Goal: Use online tool/utility: Utilize a website feature to perform a specific function

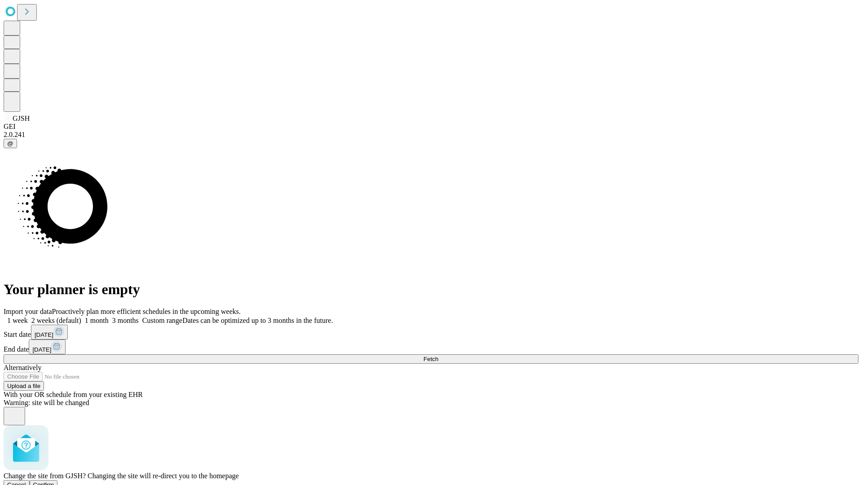
click at [54, 481] on span "Confirm" at bounding box center [43, 484] width 21 height 7
click at [81, 317] on label "2 weeks (default)" at bounding box center [54, 321] width 53 height 8
click at [438, 356] on span "Fetch" at bounding box center [430, 359] width 15 height 7
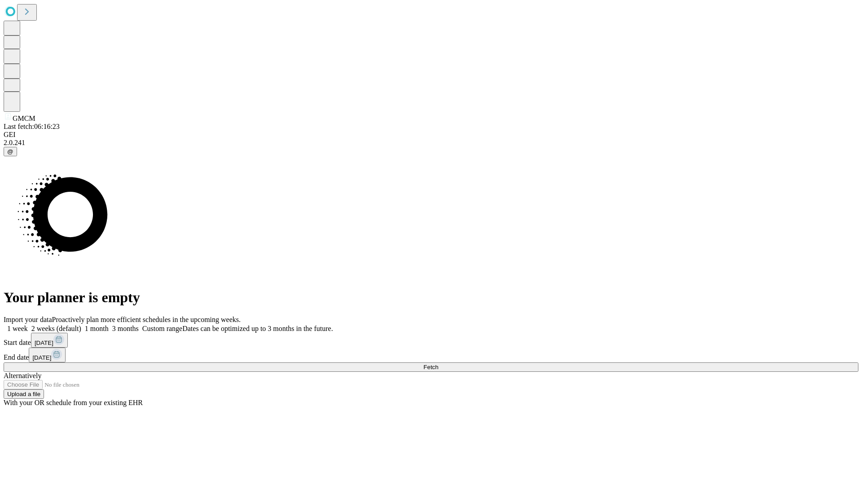
click at [81, 325] on label "2 weeks (default)" at bounding box center [54, 329] width 53 height 8
click at [438, 364] on span "Fetch" at bounding box center [430, 367] width 15 height 7
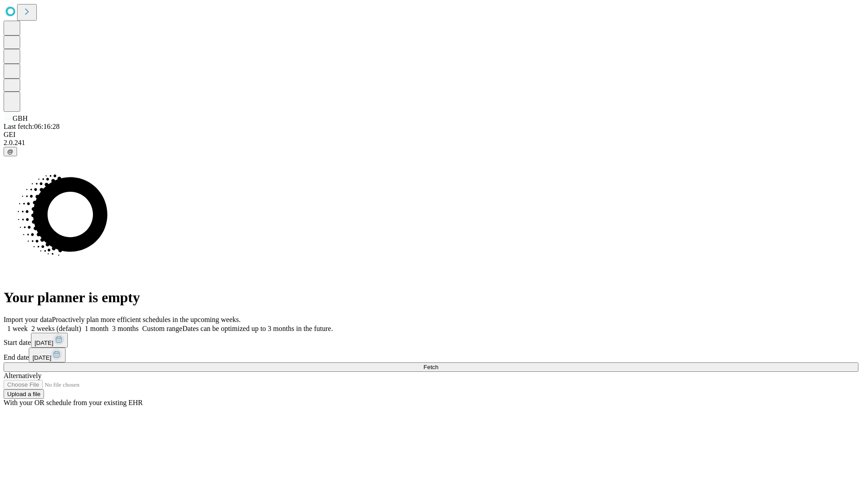
click at [81, 325] on label "2 weeks (default)" at bounding box center [54, 329] width 53 height 8
click at [438, 364] on span "Fetch" at bounding box center [430, 367] width 15 height 7
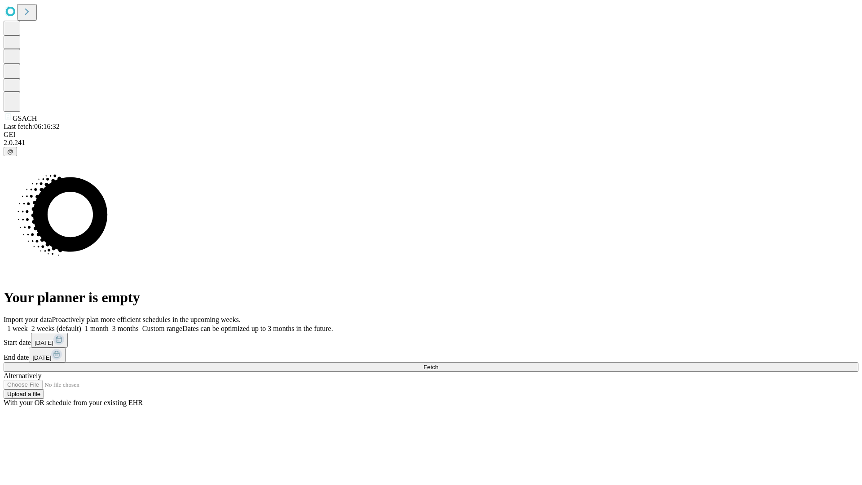
click at [81, 325] on label "2 weeks (default)" at bounding box center [54, 329] width 53 height 8
click at [438, 364] on span "Fetch" at bounding box center [430, 367] width 15 height 7
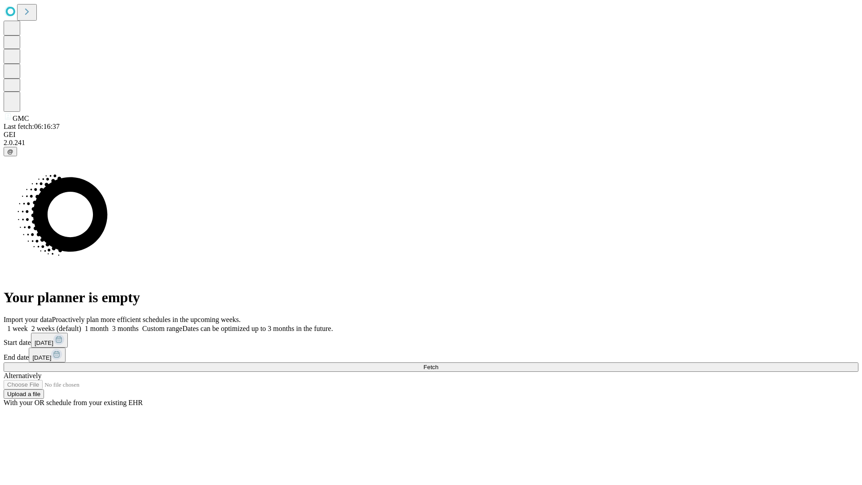
click at [81, 325] on label "2 weeks (default)" at bounding box center [54, 329] width 53 height 8
click at [438, 364] on span "Fetch" at bounding box center [430, 367] width 15 height 7
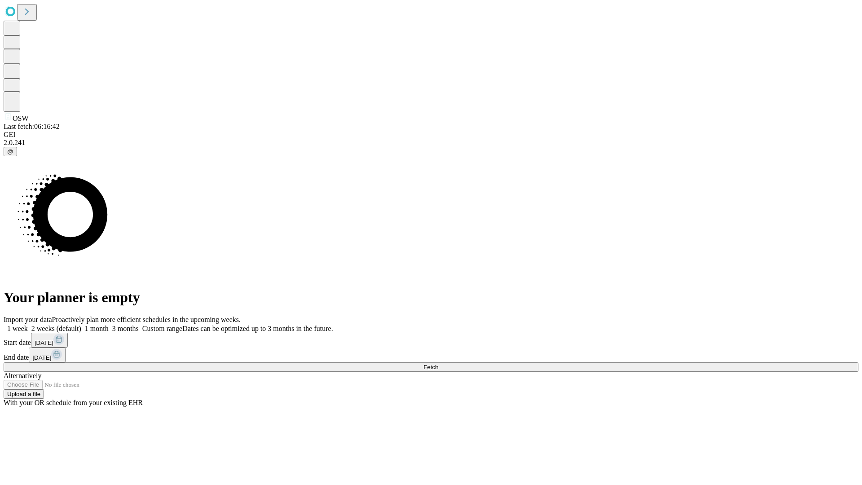
click at [81, 325] on label "2 weeks (default)" at bounding box center [54, 329] width 53 height 8
click at [438, 364] on span "Fetch" at bounding box center [430, 367] width 15 height 7
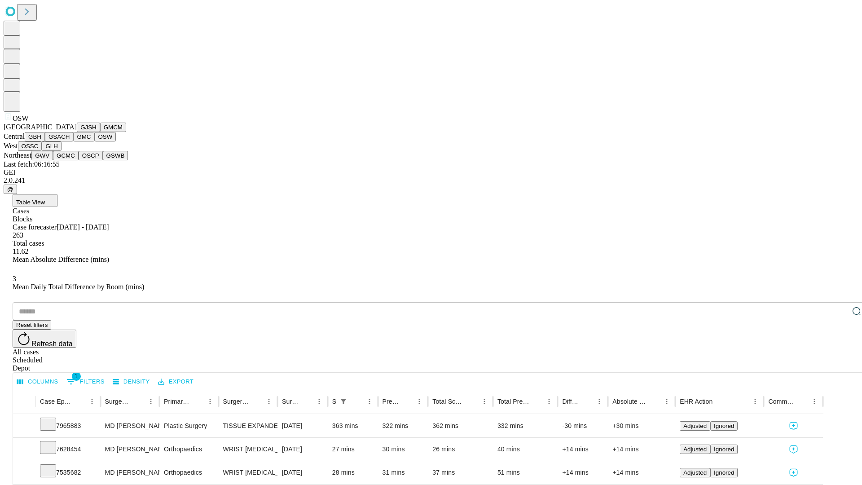
click at [42, 151] on button "OSSC" at bounding box center [30, 145] width 24 height 9
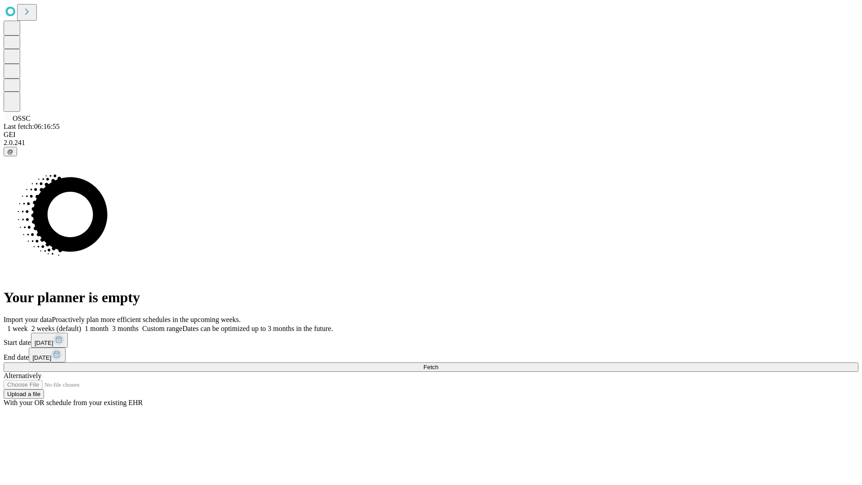
click at [81, 325] on label "2 weeks (default)" at bounding box center [54, 329] width 53 height 8
click at [438, 364] on span "Fetch" at bounding box center [430, 367] width 15 height 7
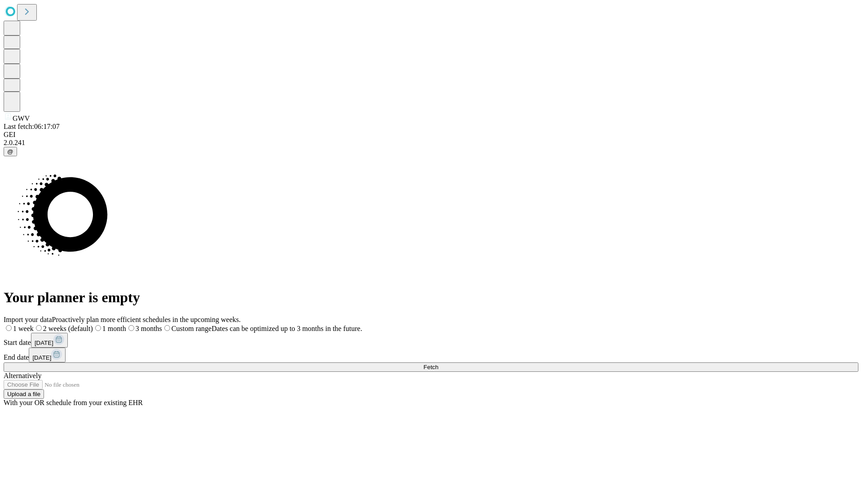
click at [93, 325] on label "2 weeks (default)" at bounding box center [63, 329] width 59 height 8
click at [438, 364] on span "Fetch" at bounding box center [430, 367] width 15 height 7
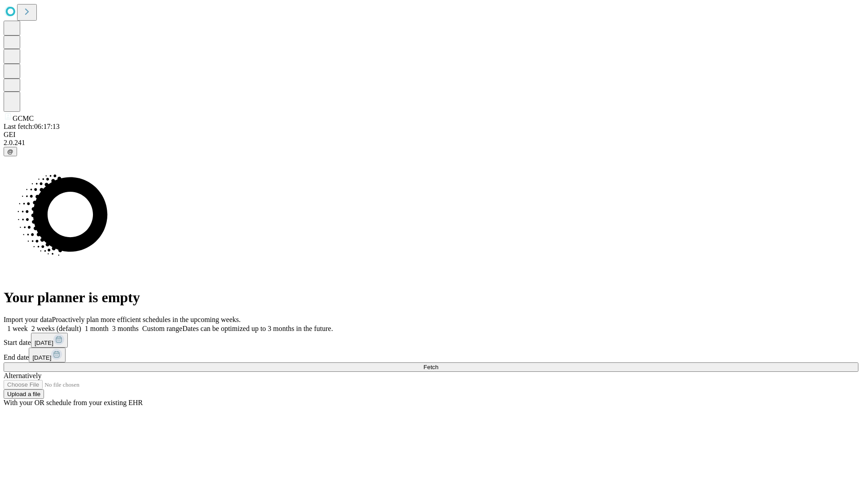
click at [81, 325] on label "2 weeks (default)" at bounding box center [54, 329] width 53 height 8
click at [438, 364] on span "Fetch" at bounding box center [430, 367] width 15 height 7
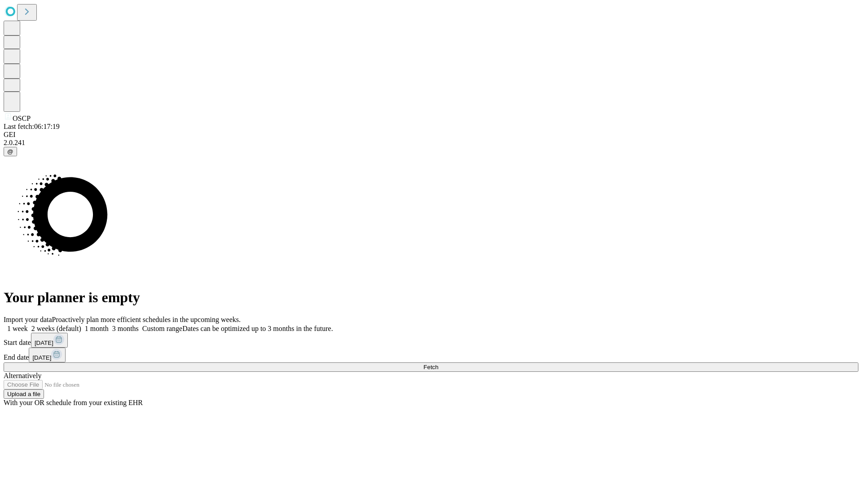
click at [81, 325] on label "2 weeks (default)" at bounding box center [54, 329] width 53 height 8
click at [438, 364] on span "Fetch" at bounding box center [430, 367] width 15 height 7
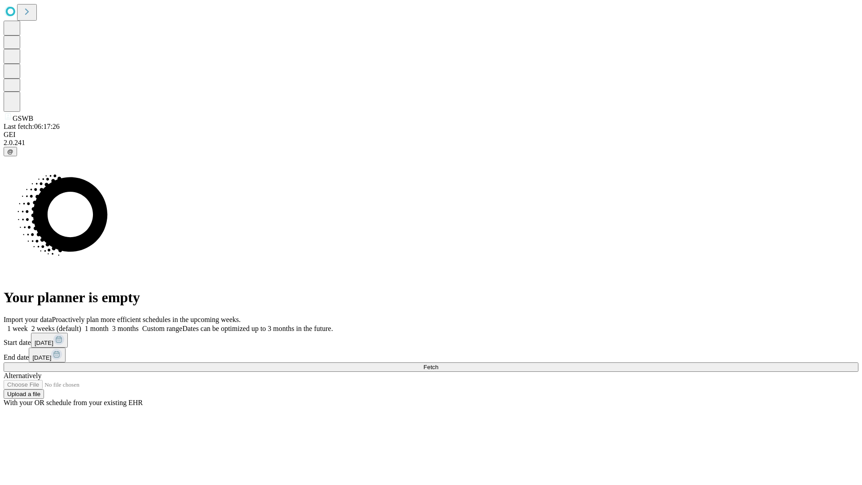
click at [81, 325] on label "2 weeks (default)" at bounding box center [54, 329] width 53 height 8
click at [438, 364] on span "Fetch" at bounding box center [430, 367] width 15 height 7
